Goal: Transaction & Acquisition: Purchase product/service

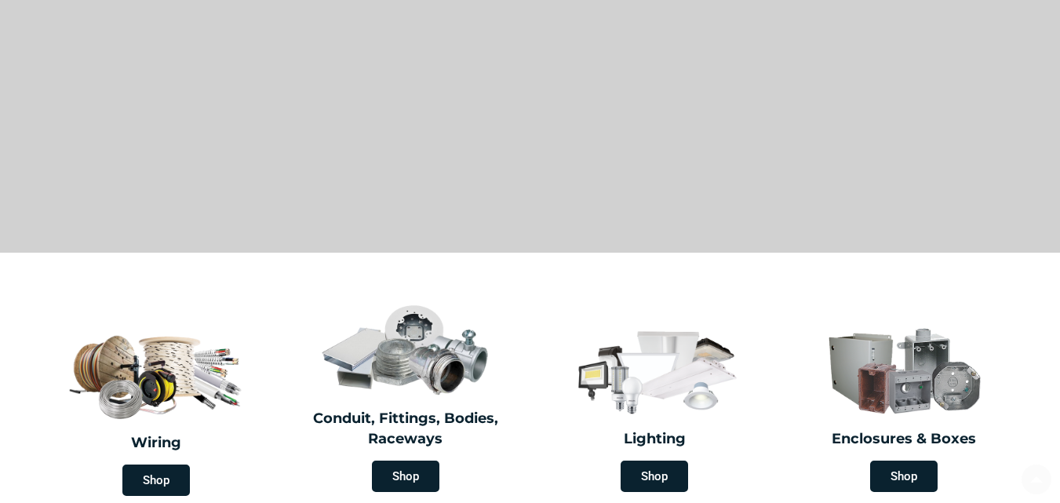
scroll to position [157, 0]
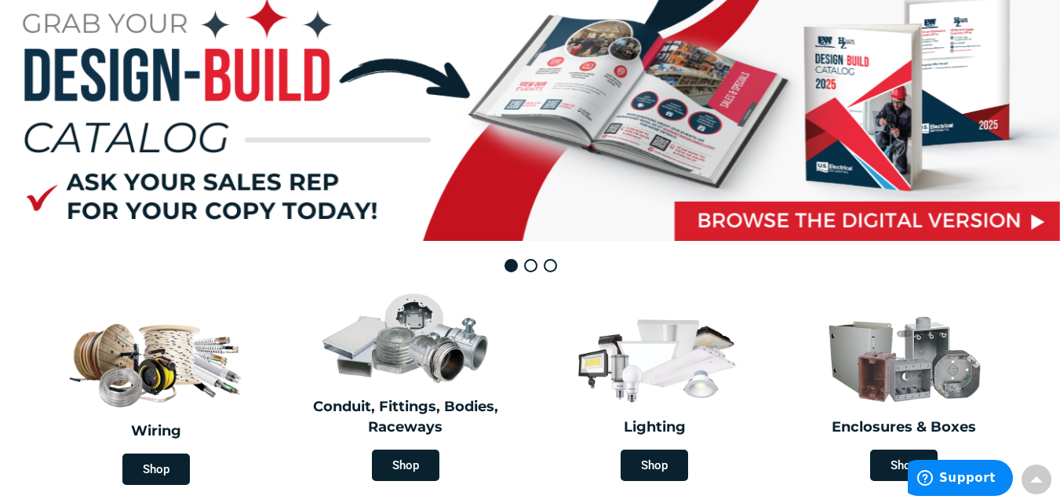
click at [492, 190] on rs-layer at bounding box center [530, 112] width 1060 height 257
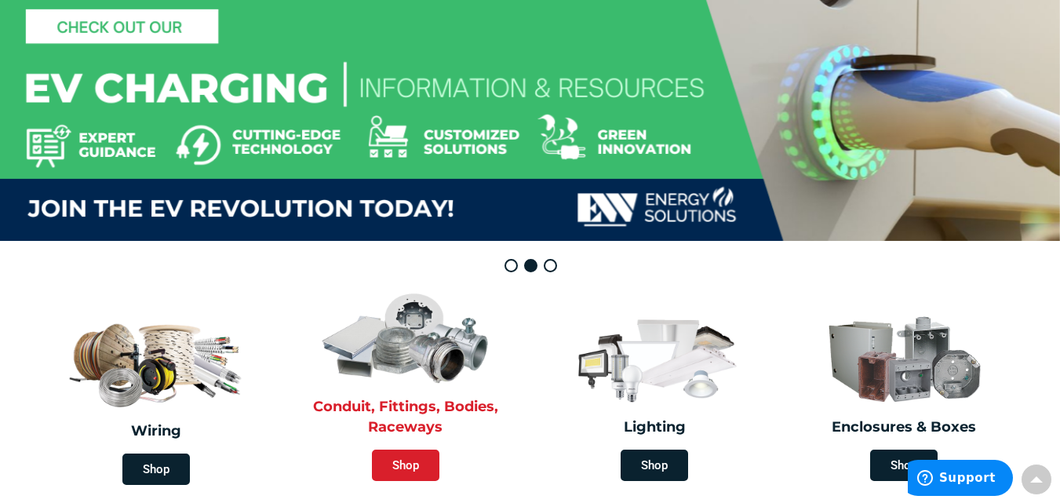
click at [408, 463] on span "Shop" at bounding box center [405, 464] width 67 height 31
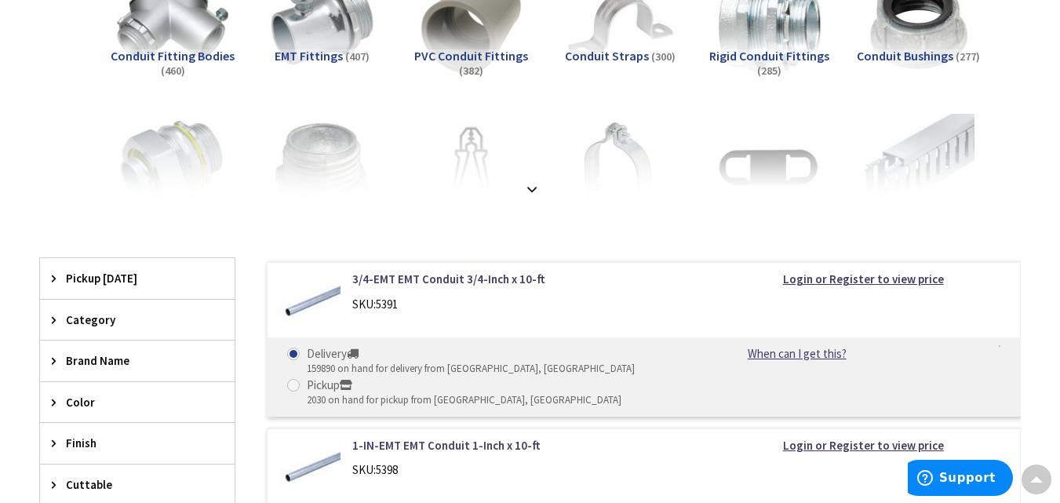
scroll to position [78, 0]
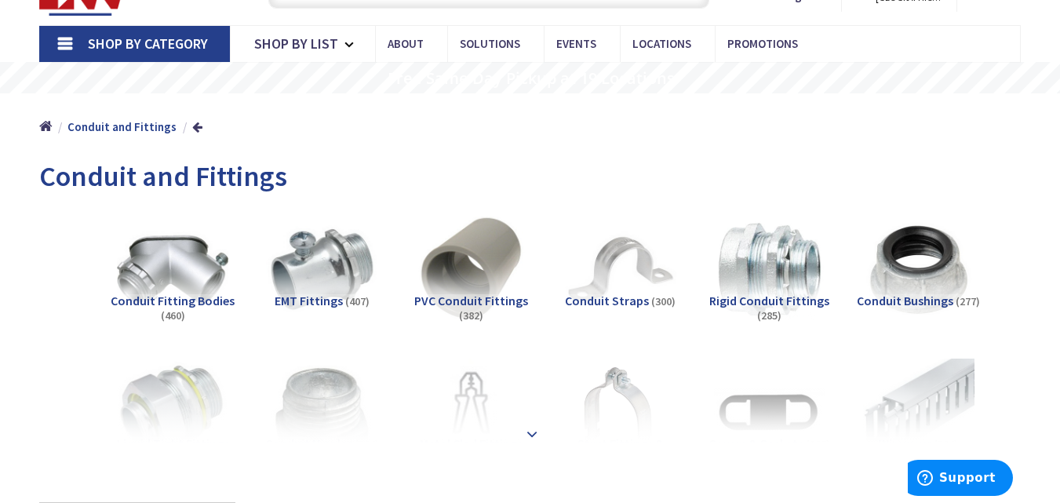
click at [529, 427] on strong at bounding box center [531, 433] width 19 height 17
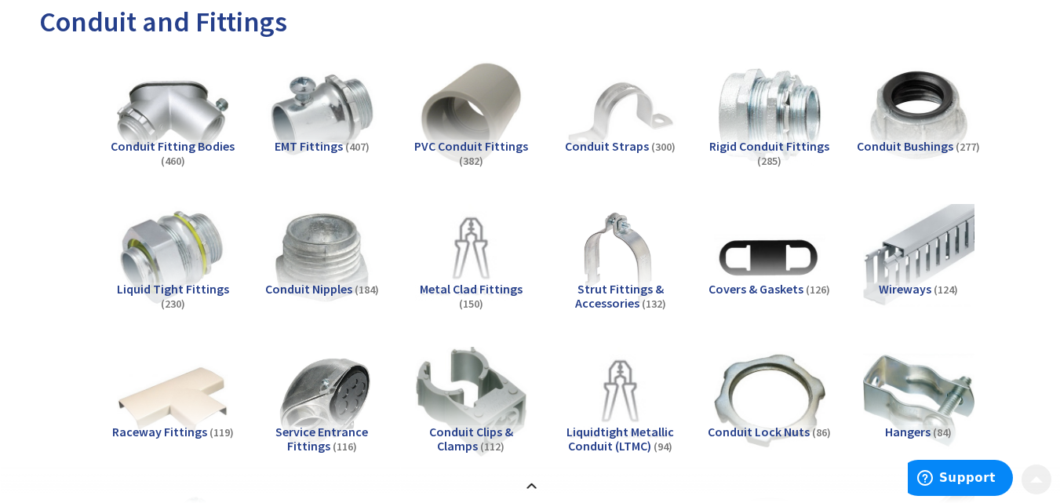
scroll to position [235, 0]
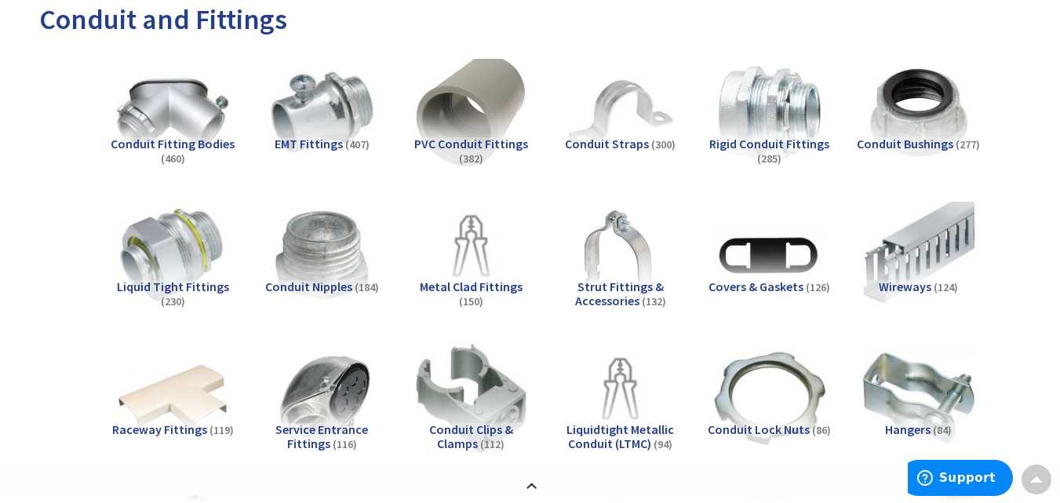
click at [485, 129] on img at bounding box center [470, 113] width 123 height 123
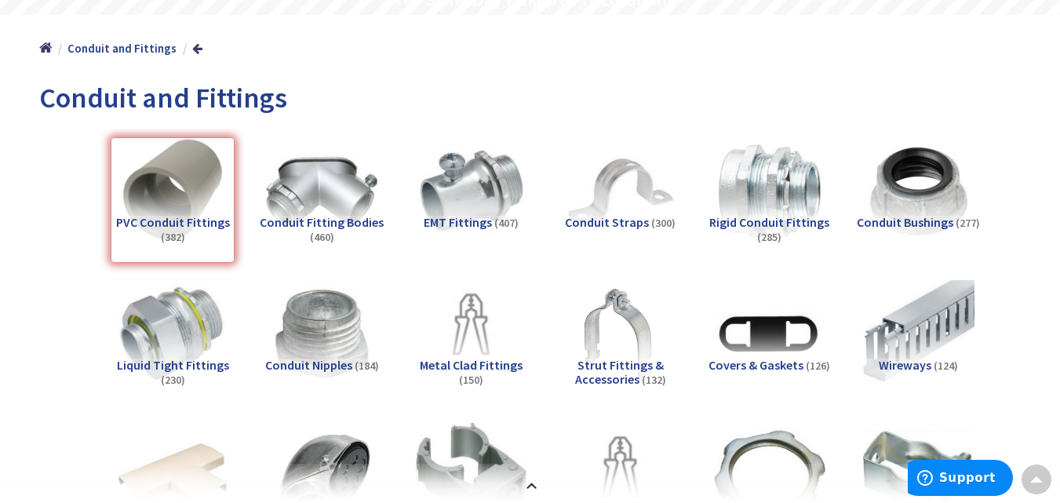
scroll to position [0, 0]
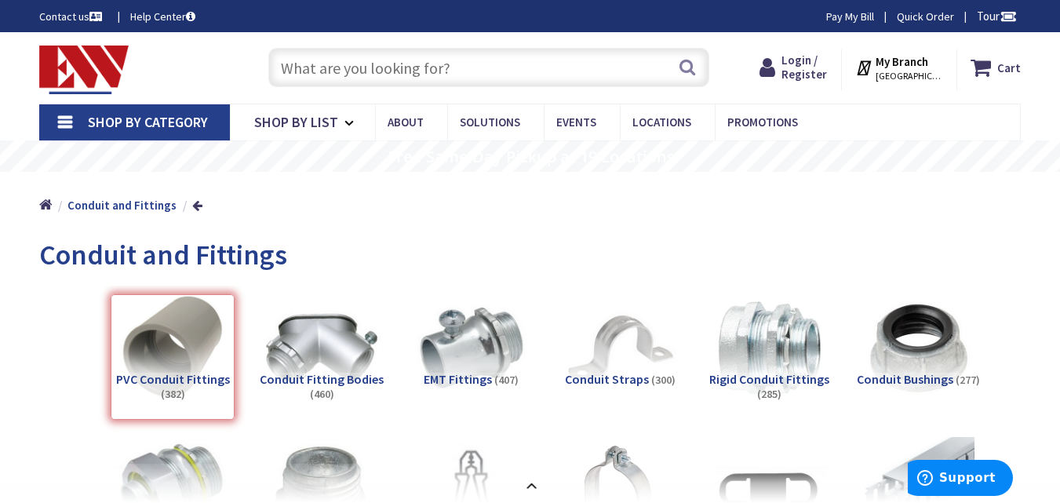
click at [389, 61] on input "text" at bounding box center [488, 67] width 441 height 39
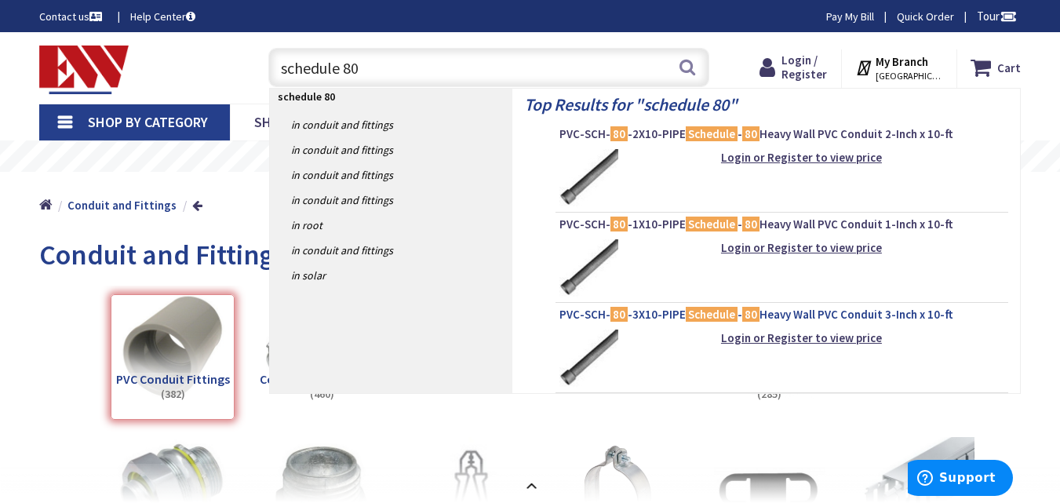
type input "schedule 80"
click at [675, 321] on span "PVC-SCH- 80 -3X10-PIPE Schedule - 80 Heavy Wall PVC Conduit 3-Inch x 10-ft" at bounding box center [781, 315] width 445 height 16
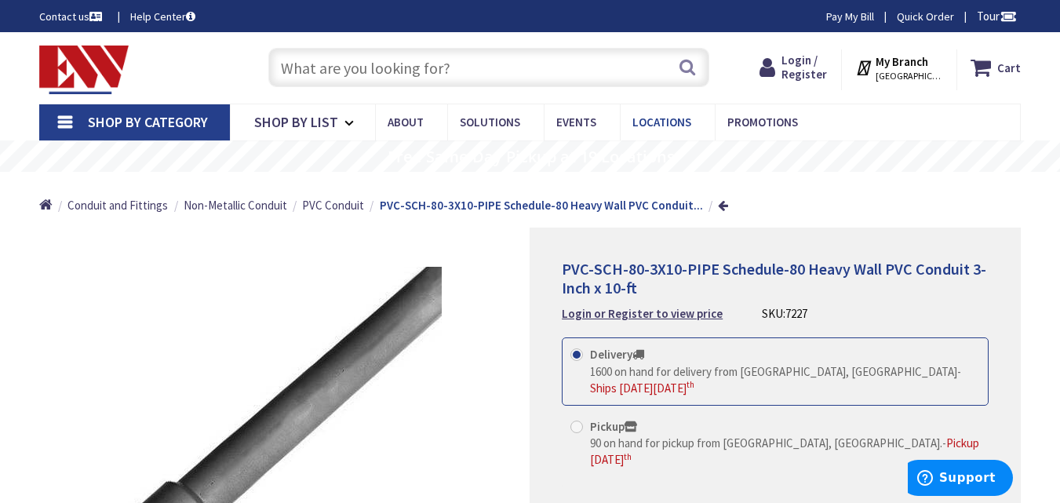
click at [664, 125] on span "Locations" at bounding box center [661, 122] width 59 height 15
click at [912, 71] on span "[GEOGRAPHIC_DATA], [GEOGRAPHIC_DATA]" at bounding box center [908, 76] width 67 height 13
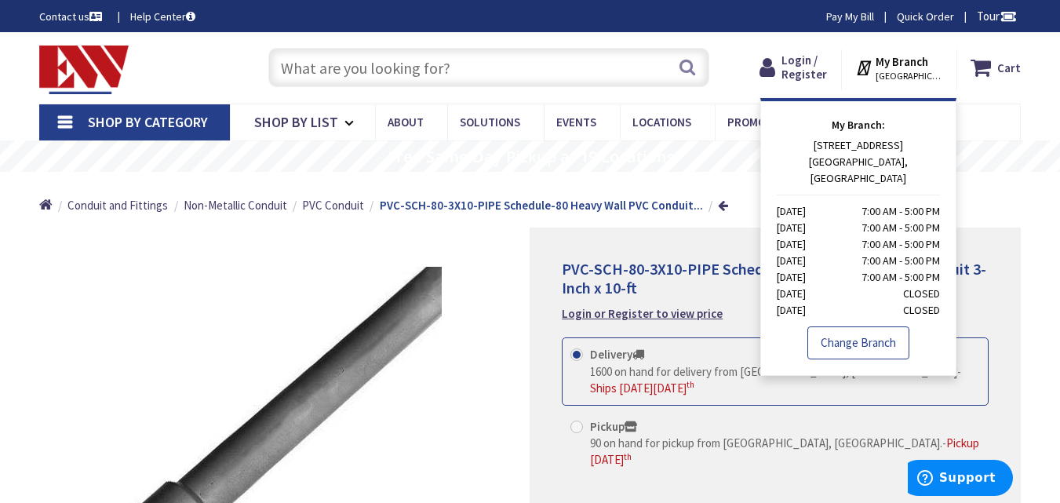
click at [853, 326] on link "Change Branch" at bounding box center [858, 342] width 102 height 33
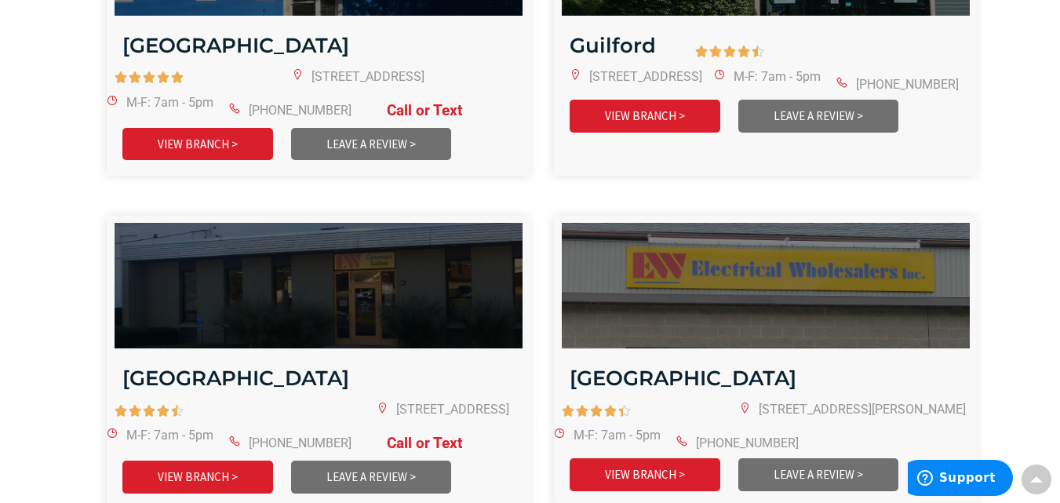
scroll to position [1177, 0]
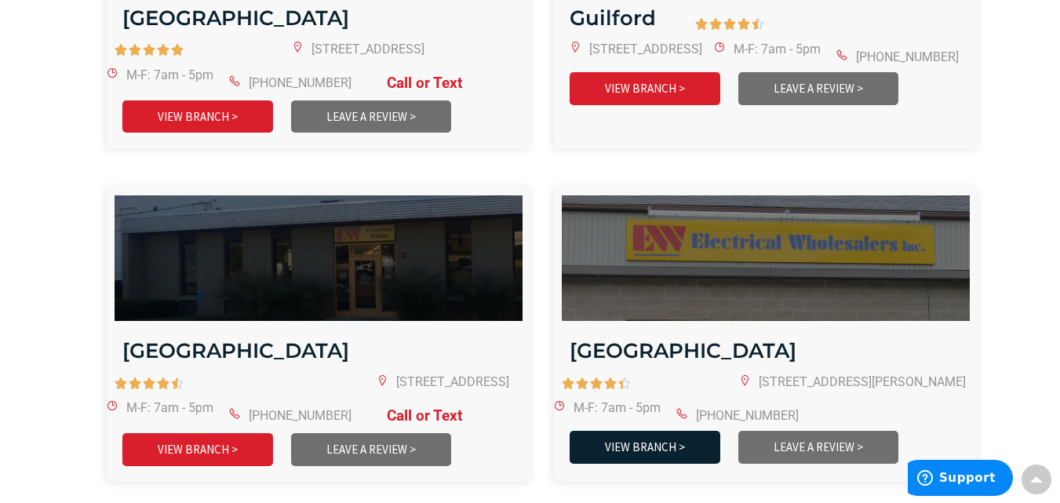
click at [641, 431] on link "VIEW BRANCH >" at bounding box center [644, 447] width 151 height 32
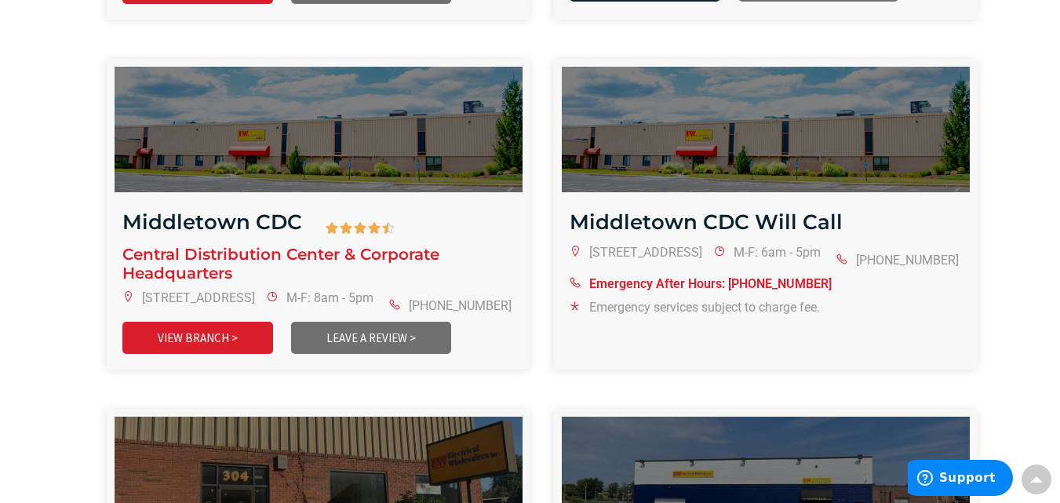
scroll to position [1647, 0]
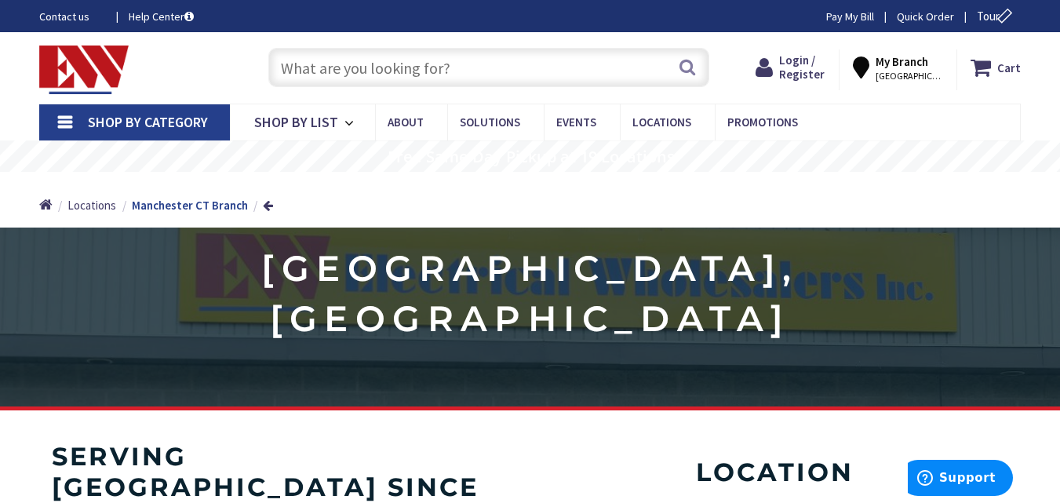
click at [912, 75] on span "[GEOGRAPHIC_DATA], [GEOGRAPHIC_DATA]" at bounding box center [908, 76] width 67 height 13
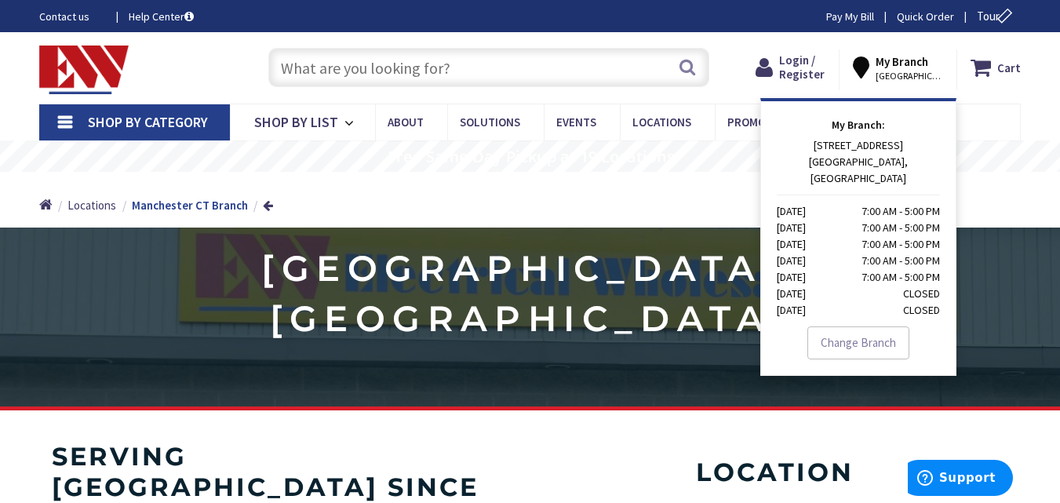
click at [374, 202] on div "Home Home Locations Manchester CT Branch" at bounding box center [530, 200] width 1060 height 56
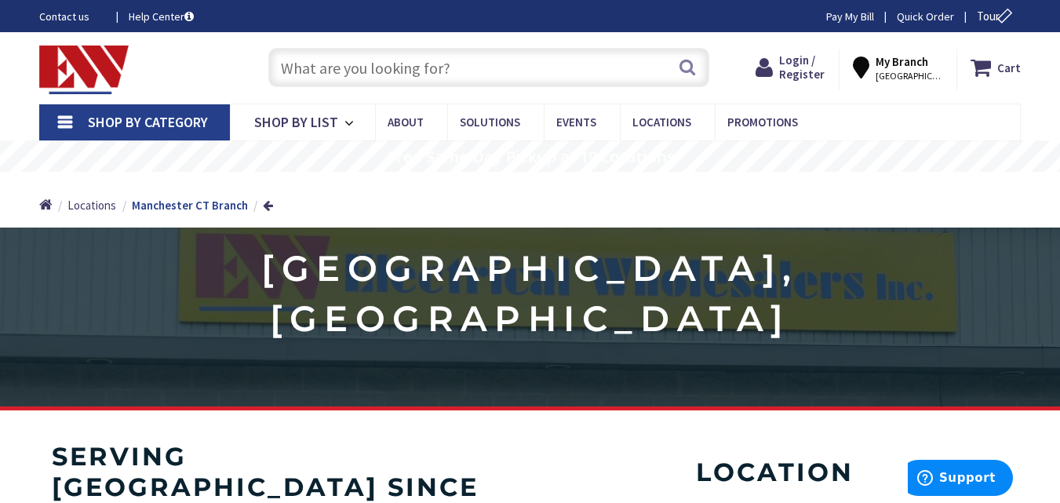
click at [71, 120] on link "Shop By Category" at bounding box center [134, 122] width 191 height 36
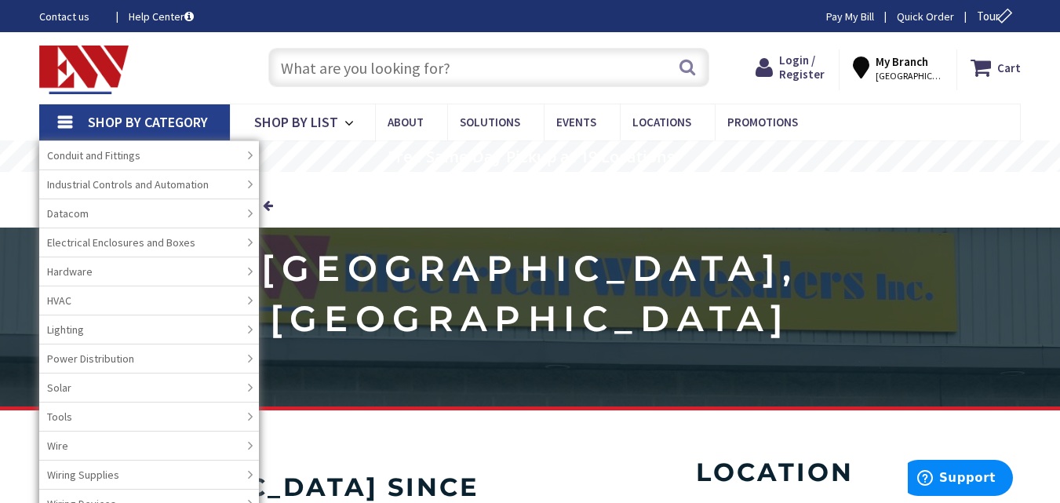
click at [395, 444] on h4 "serving manchester since 1990" at bounding box center [283, 487] width 463 height 90
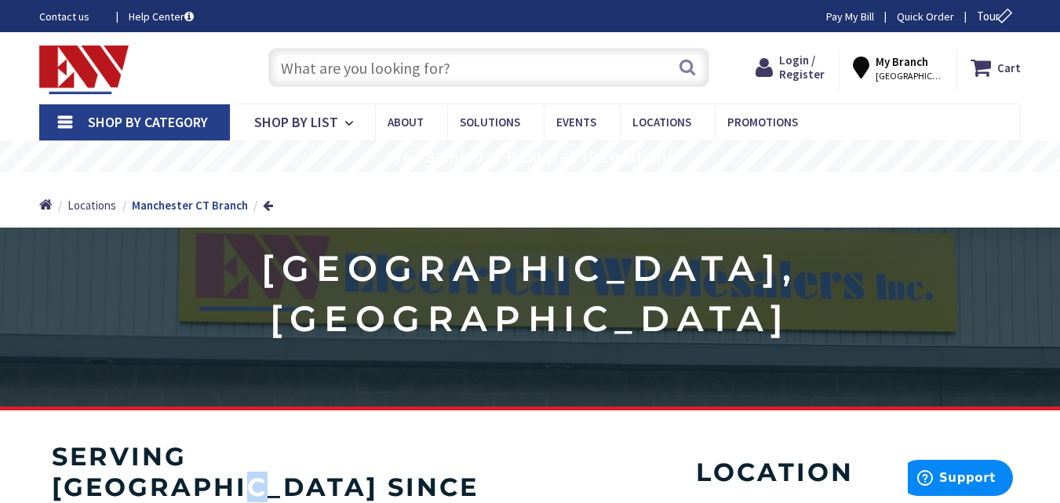
click at [395, 444] on h4 "serving manchester since 1990" at bounding box center [283, 487] width 463 height 90
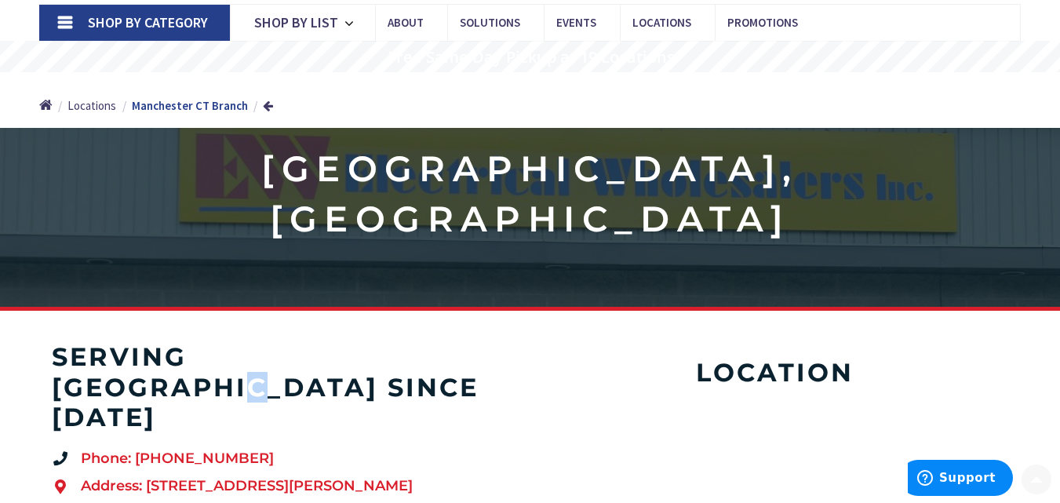
scroll to position [314, 0]
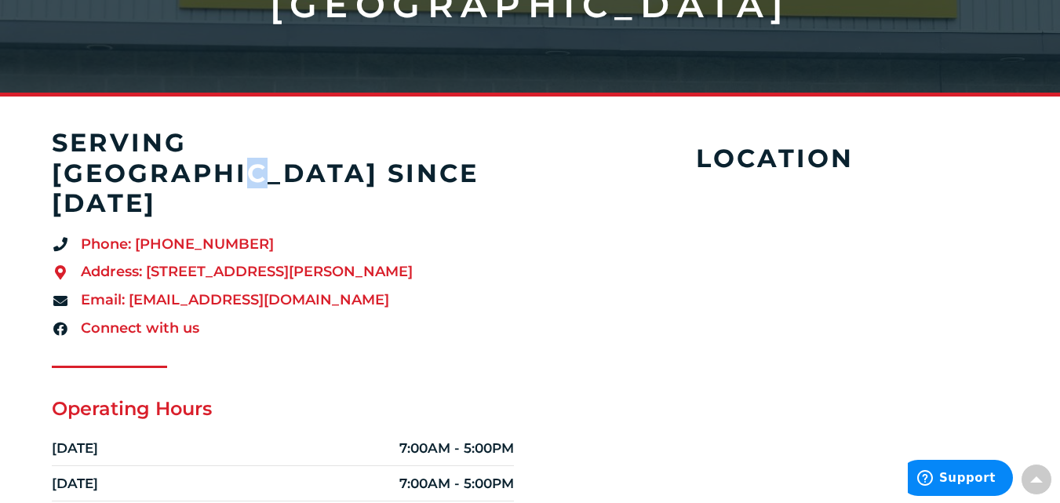
click at [160, 262] on span "Address: 18 Sheldon Rd, Manchester, CT 06042" at bounding box center [245, 272] width 336 height 20
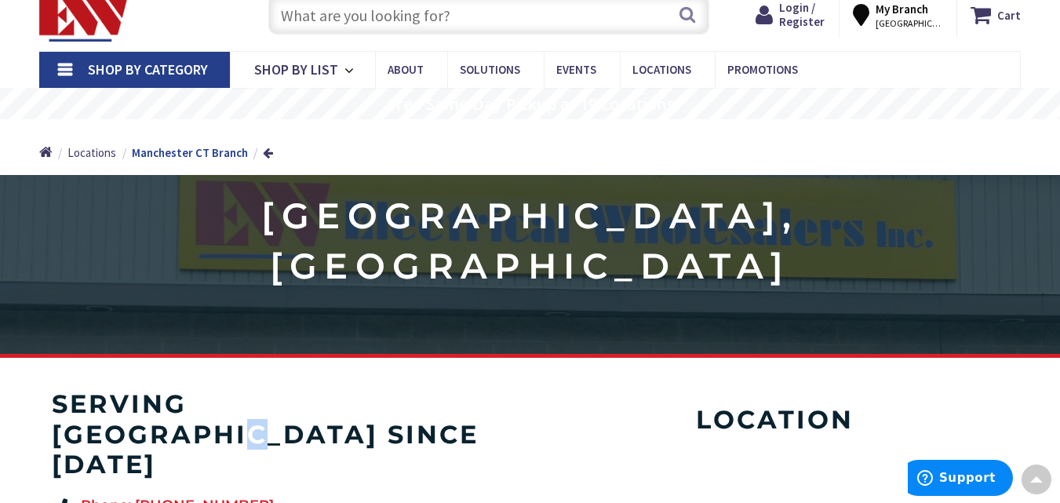
scroll to position [0, 0]
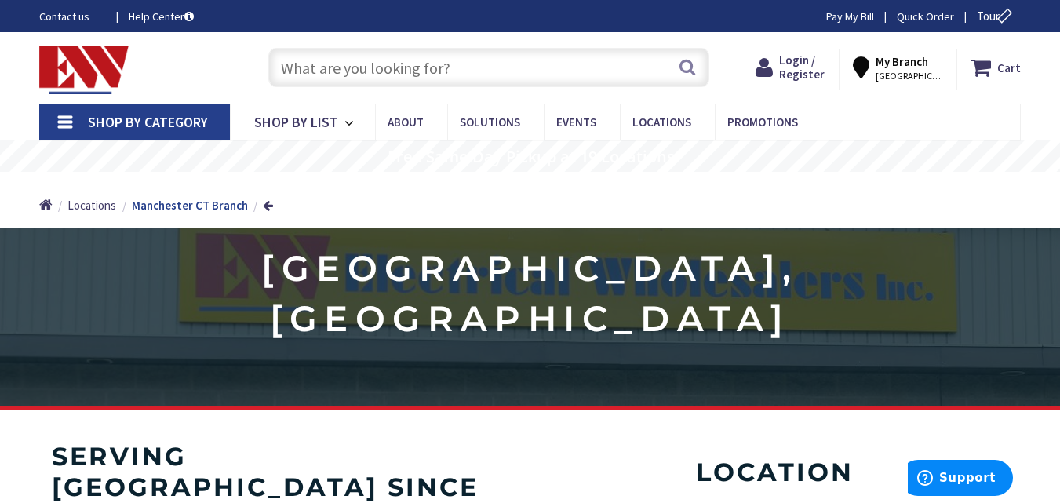
click at [347, 71] on input "text" at bounding box center [488, 67] width 441 height 39
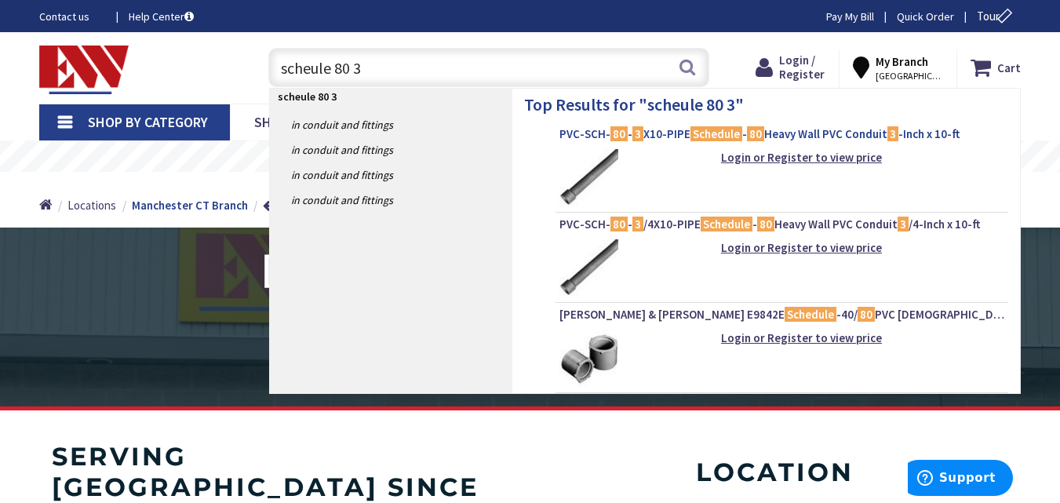
type input "scheule 80 3"
click at [788, 137] on span "PVC-SCH- 80 - 3 X10-PIPE Schedule - 80 Heavy Wall PVC Conduit 3 -Inch x 10-ft" at bounding box center [781, 134] width 445 height 16
click at [788, 155] on strong "Login or Register to view price" at bounding box center [801, 157] width 161 height 15
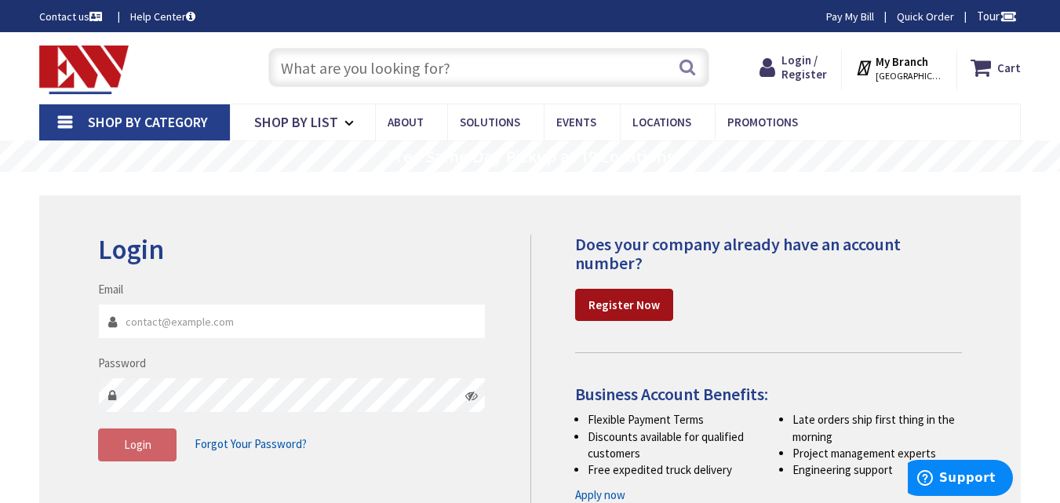
click at [628, 304] on strong "Register Now" at bounding box center [623, 304] width 71 height 15
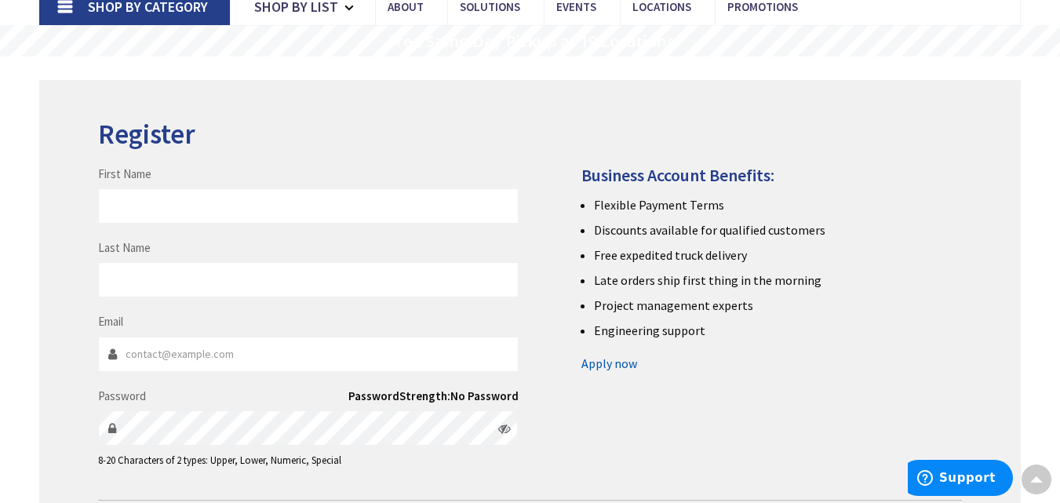
scroll to position [78, 0]
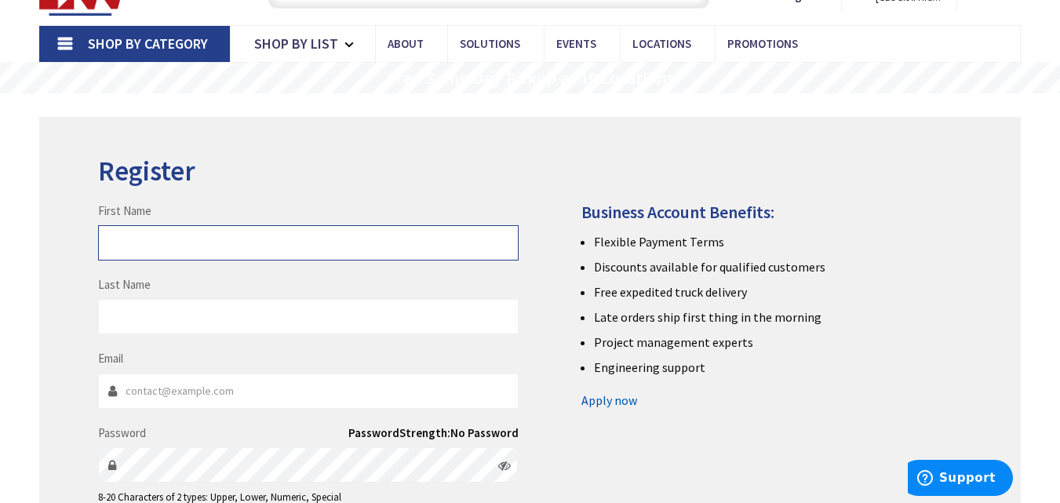
click at [169, 240] on input "First Name" at bounding box center [308, 242] width 420 height 35
type input "[PERSON_NAME]"
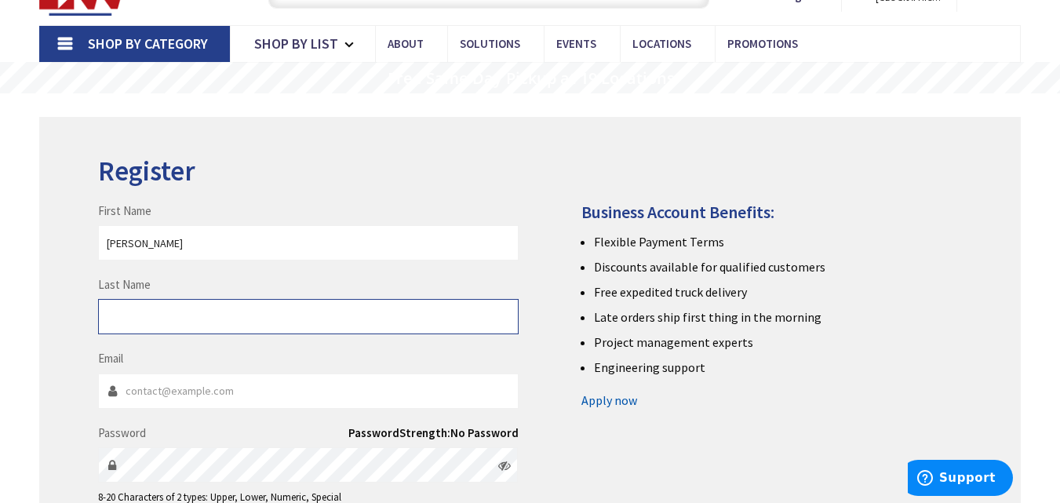
type input "[PERSON_NAME]"
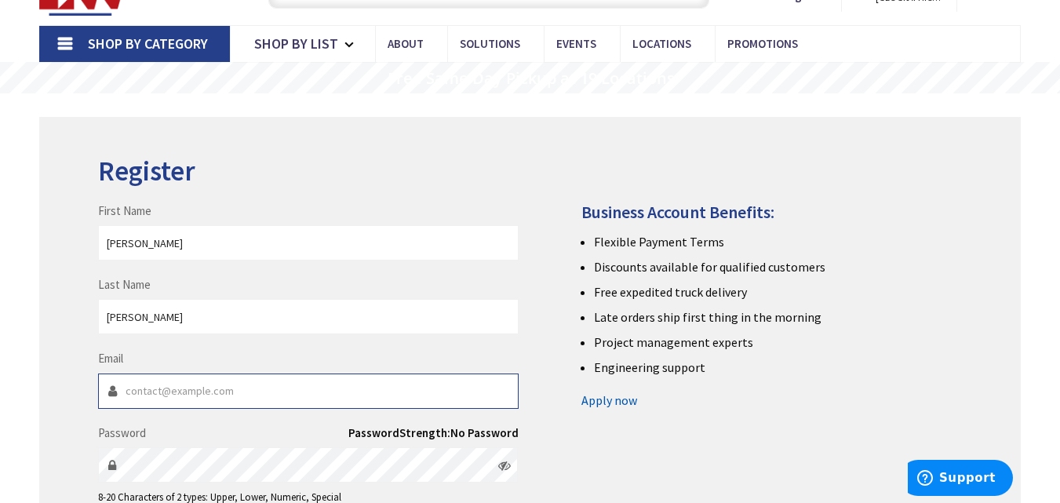
type input "[EMAIL_ADDRESS][DOMAIN_NAME]"
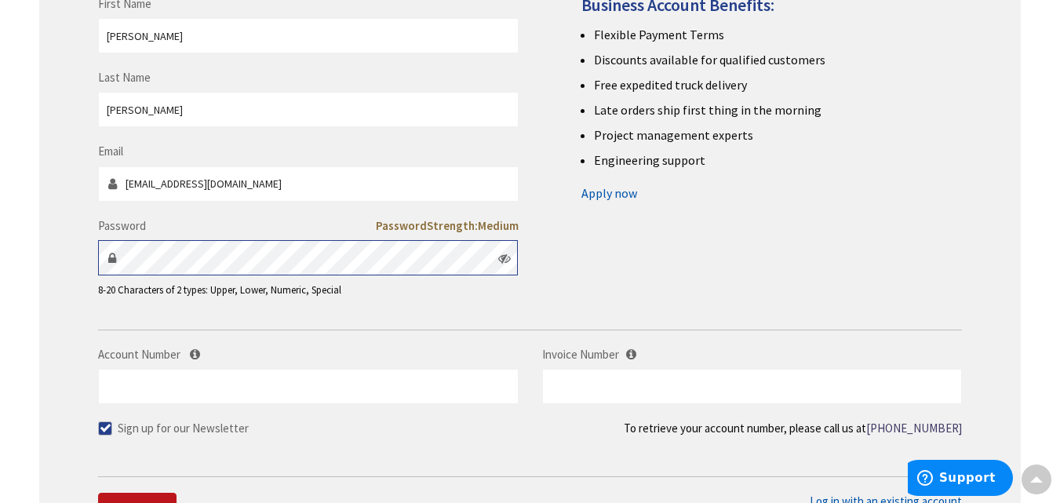
scroll to position [314, 0]
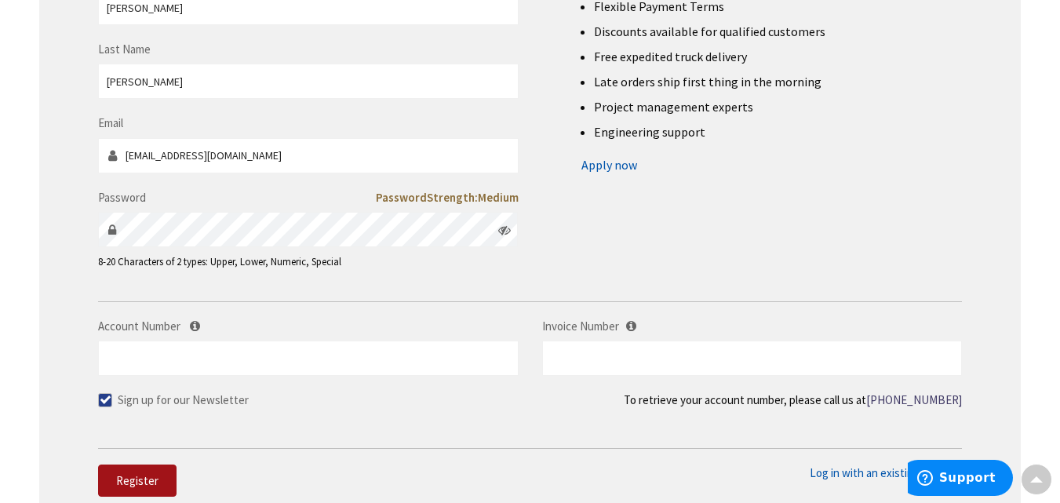
click at [133, 485] on span "Register" at bounding box center [137, 480] width 42 height 15
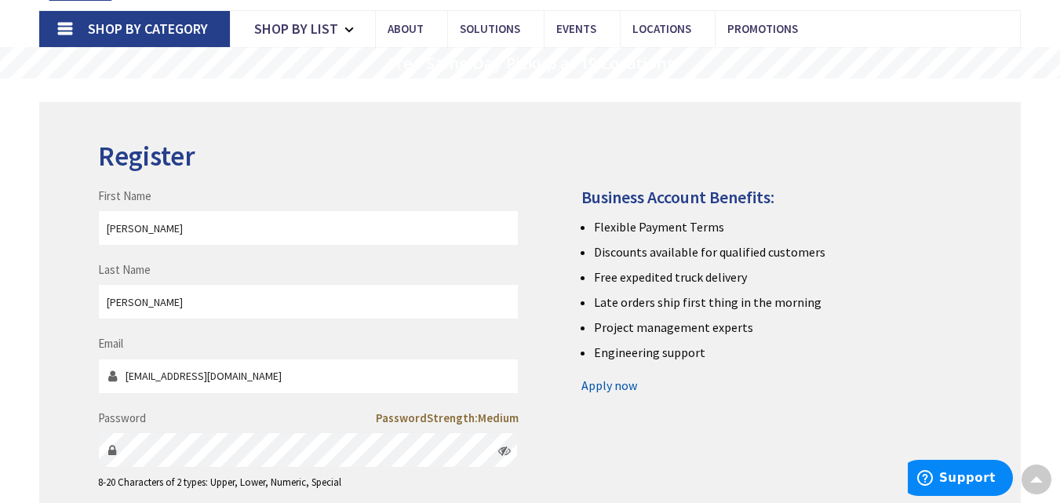
scroll to position [0, 0]
